Goal: Navigation & Orientation: Find specific page/section

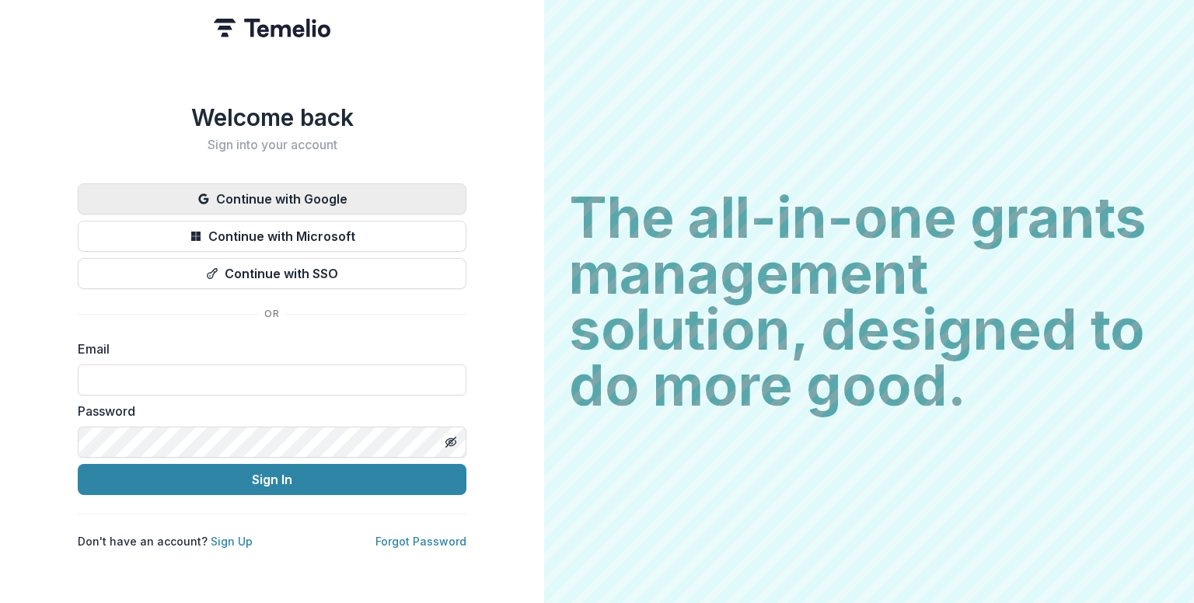
click at [373, 201] on button "Continue with Google" at bounding box center [272, 198] width 389 height 31
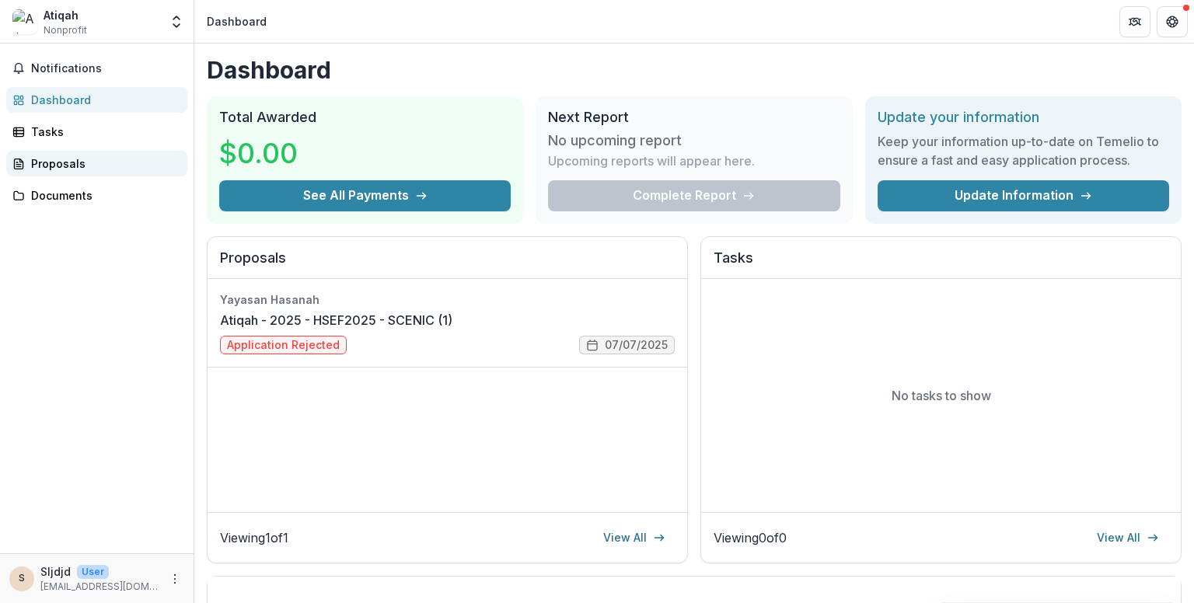
click at [56, 155] on div "Proposals" at bounding box center [103, 163] width 144 height 16
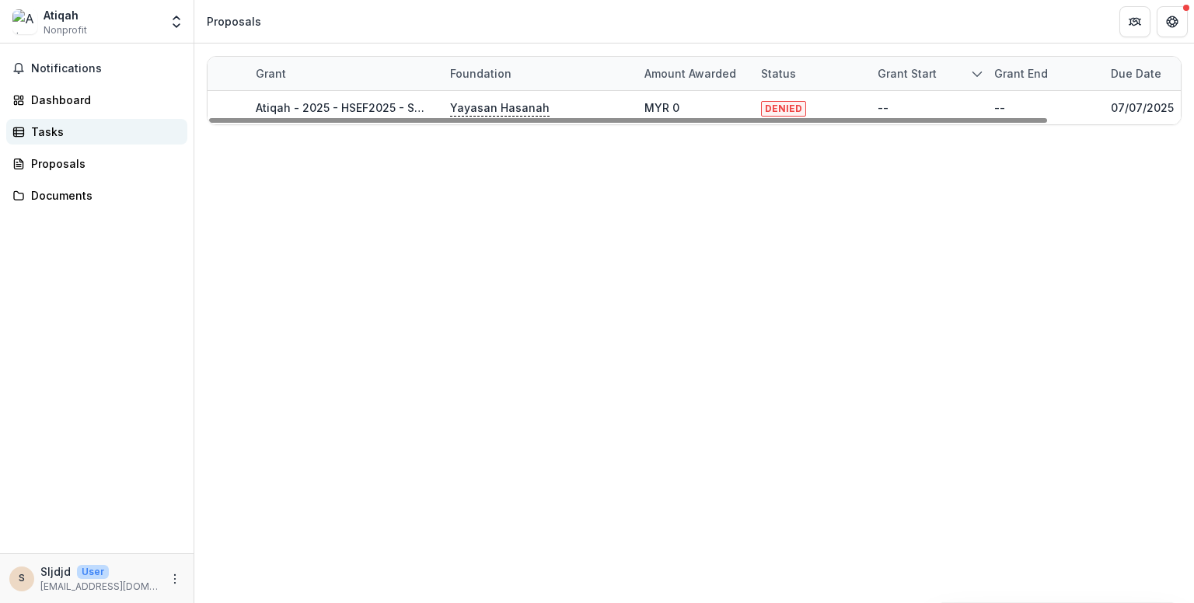
click at [18, 141] on link "Tasks" at bounding box center [96, 132] width 181 height 26
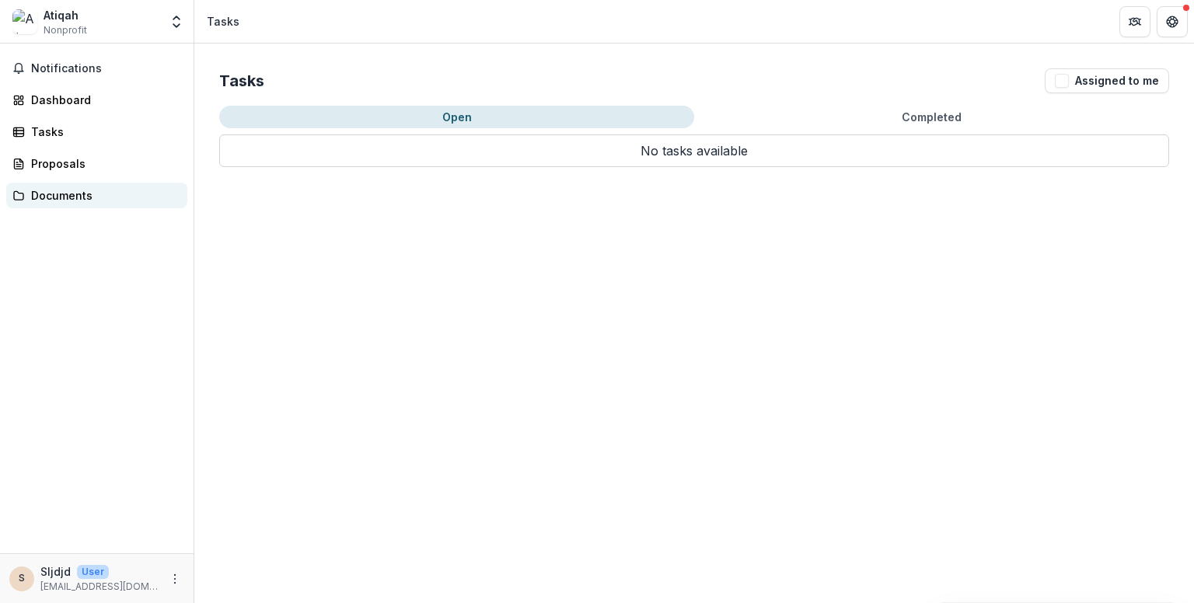
click at [61, 192] on div "Documents" at bounding box center [103, 195] width 144 height 16
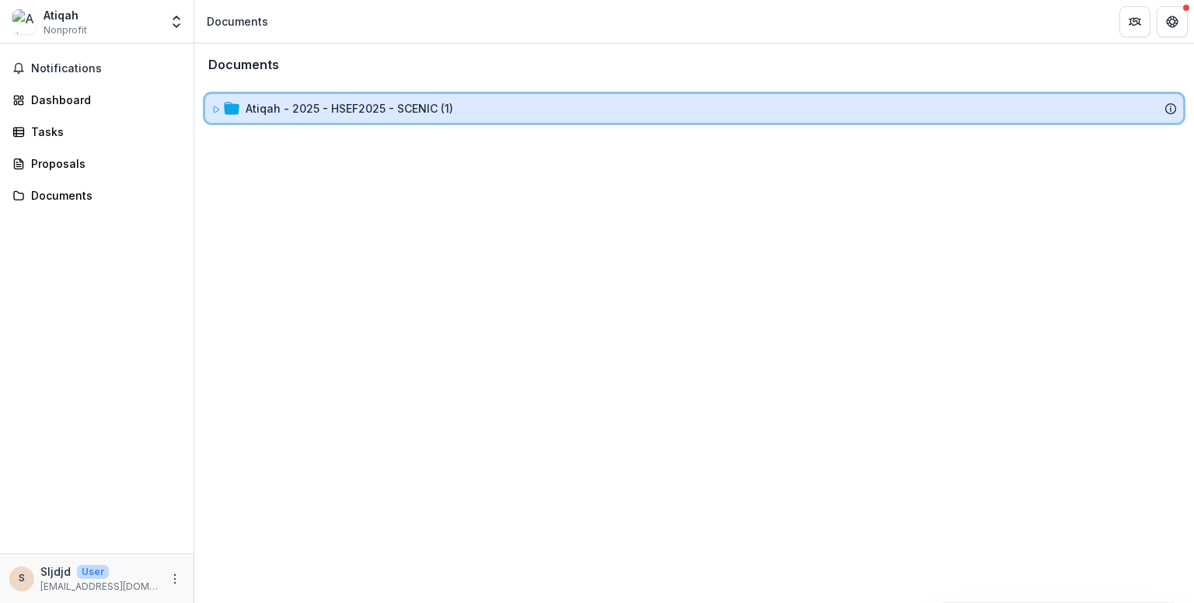
click at [305, 98] on div "Atiqah - 2025 - HSEF2025 - SCENIC (1)" at bounding box center [694, 108] width 978 height 29
click at [365, 99] on div "Atiqah - 2025 - HSEF2025 - SCENIC (1)" at bounding box center [694, 108] width 978 height 29
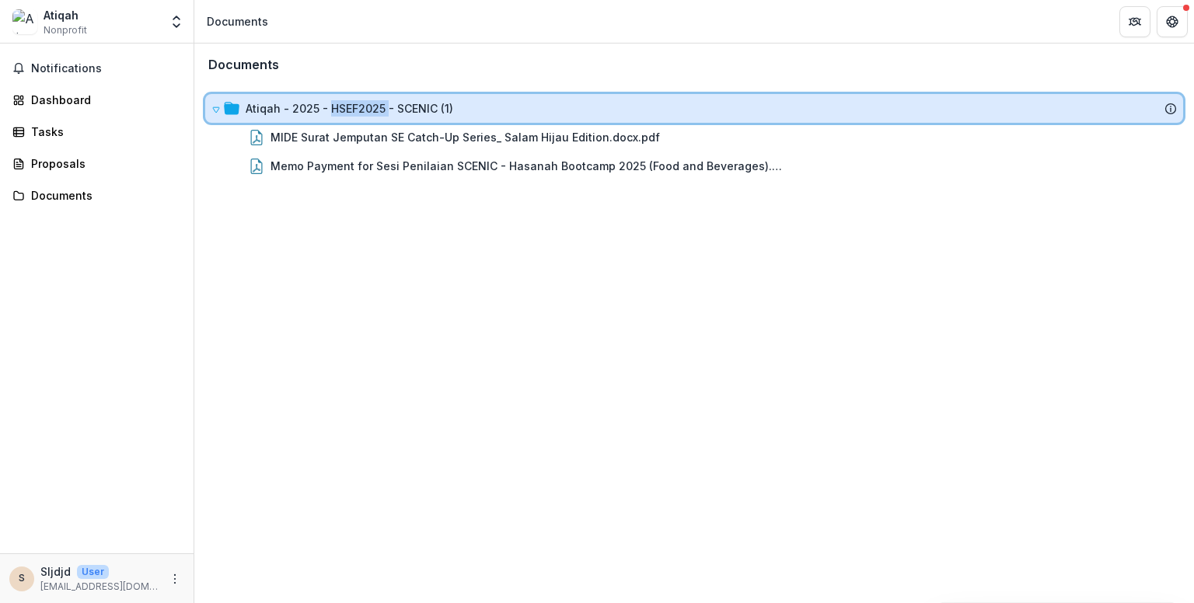
click at [365, 99] on div "Atiqah - 2025 - HSEF2025 - SCENIC (1)" at bounding box center [694, 108] width 978 height 29
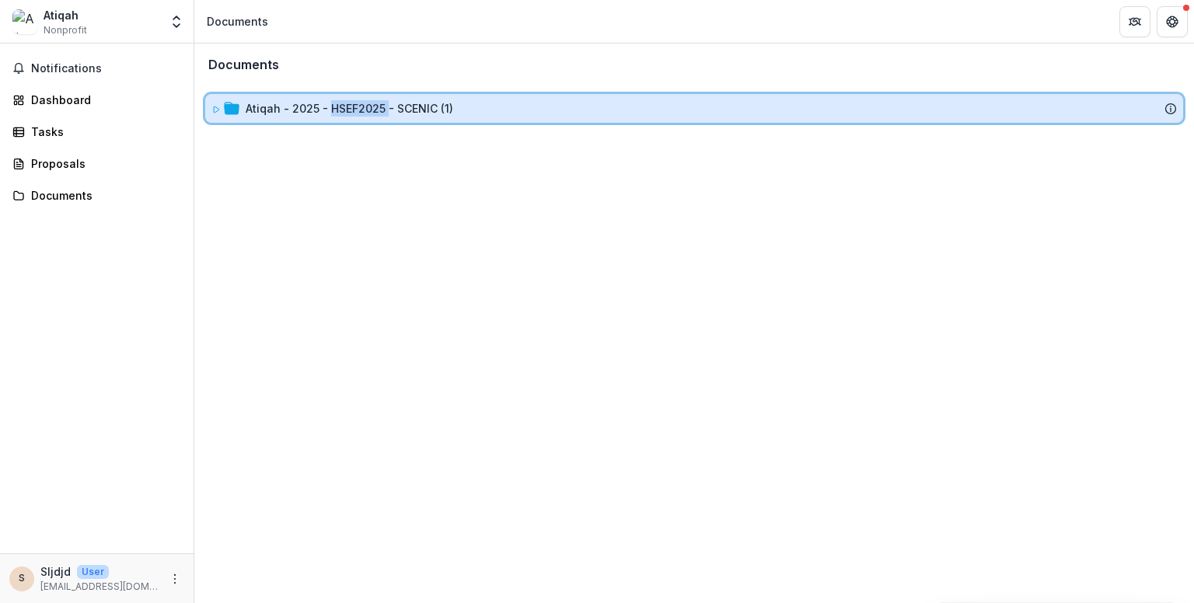
click at [365, 99] on div "Atiqah - 2025 - HSEF2025 - SCENIC (1)" at bounding box center [694, 108] width 978 height 29
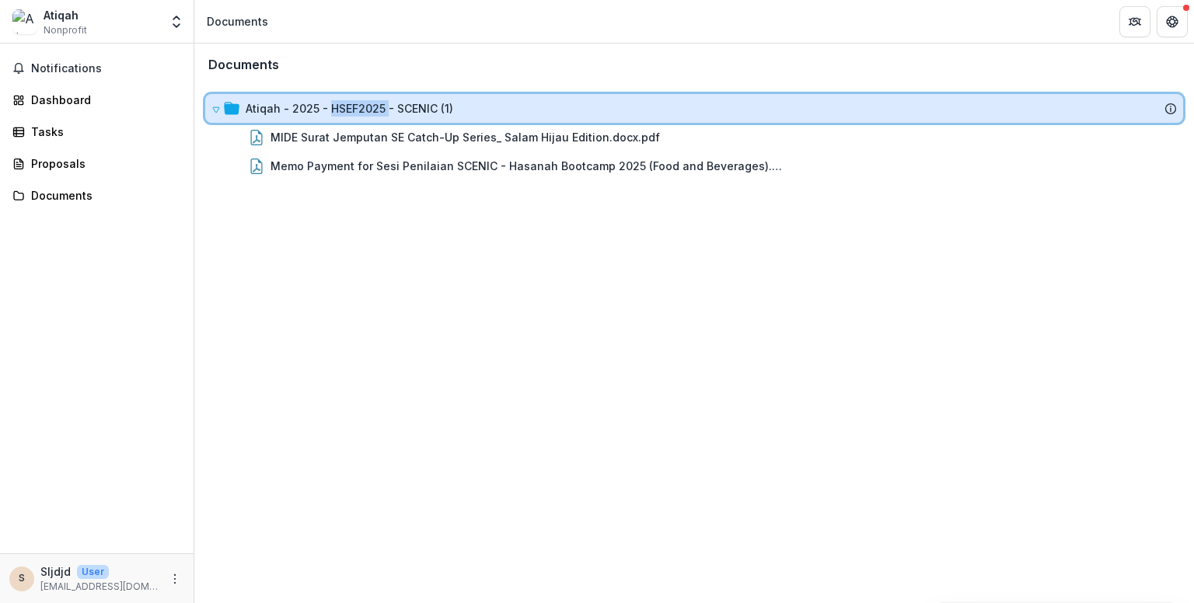
click at [365, 99] on div "Atiqah - 2025 - HSEF2025 - SCENIC (1)" at bounding box center [694, 108] width 978 height 29
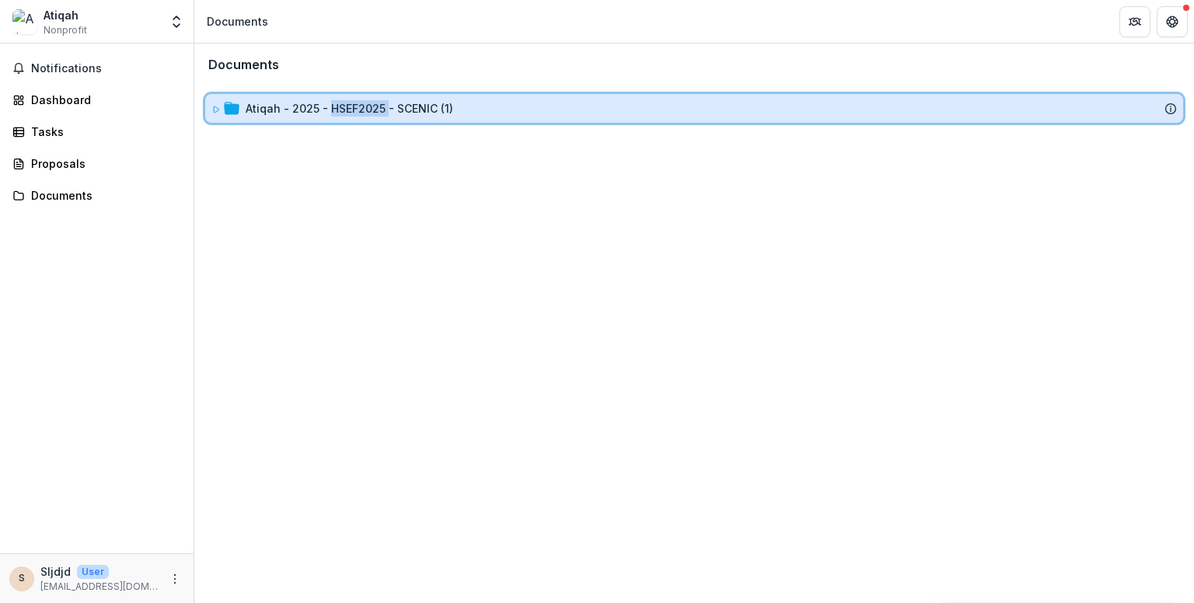
click at [365, 99] on div "Atiqah - 2025 - HSEF2025 - SCENIC (1)" at bounding box center [694, 108] width 978 height 29
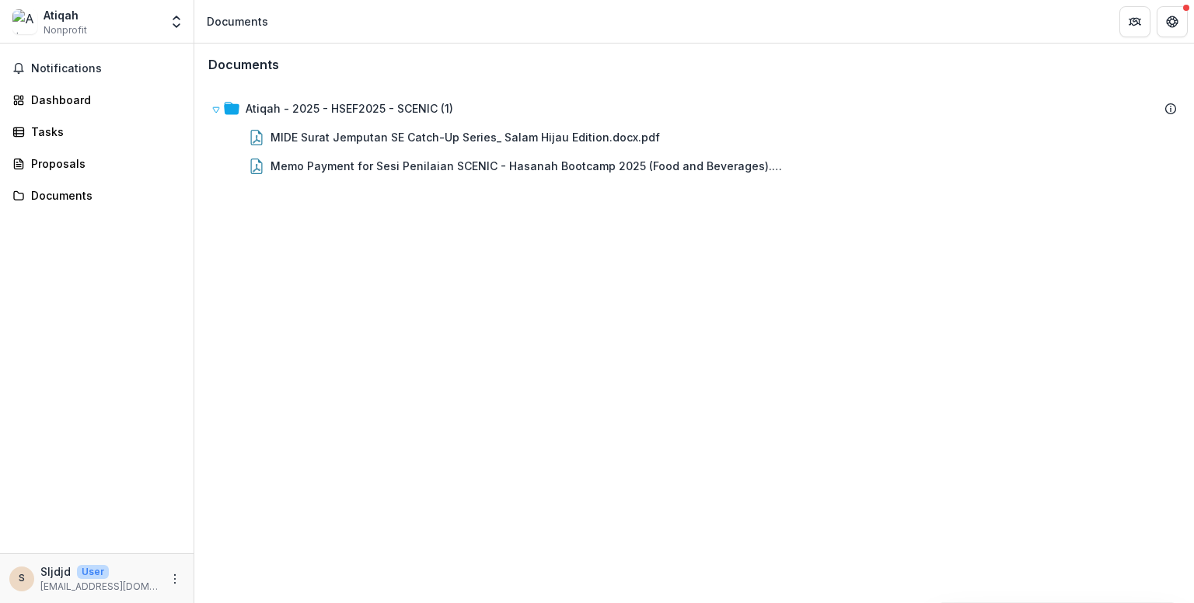
click at [55, 25] on span "Nonprofit" at bounding box center [66, 30] width 44 height 14
click at [169, 23] on icon "Open entity switcher" at bounding box center [177, 22] width 16 height 16
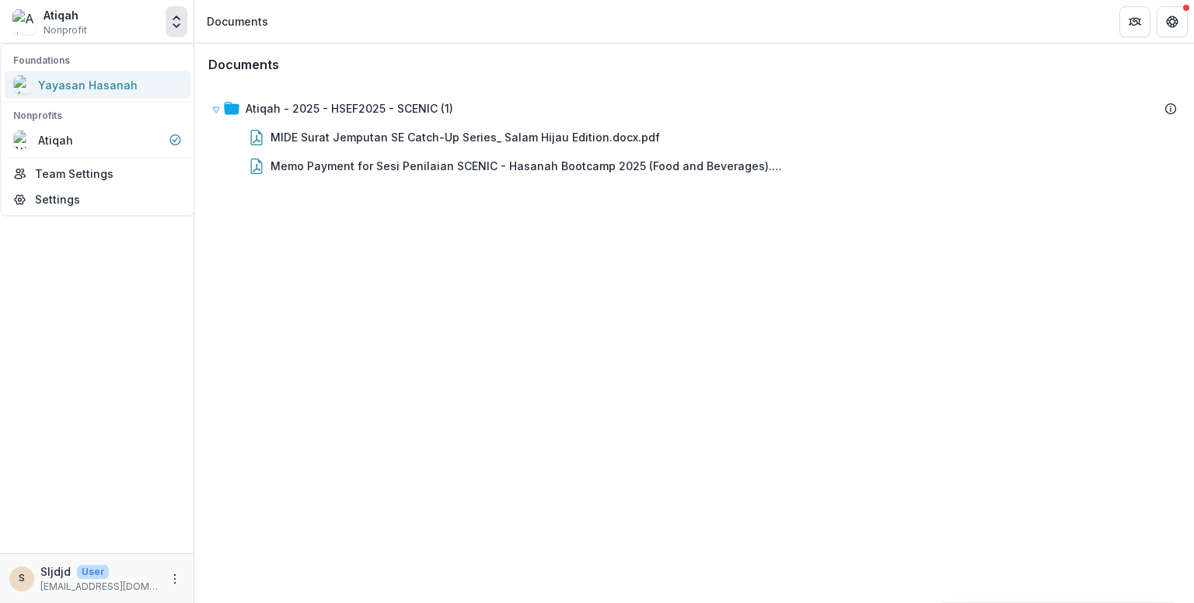
click at [84, 90] on div "Yayasan Hasanah" at bounding box center [88, 85] width 100 height 16
